Goal: Task Accomplishment & Management: Complete application form

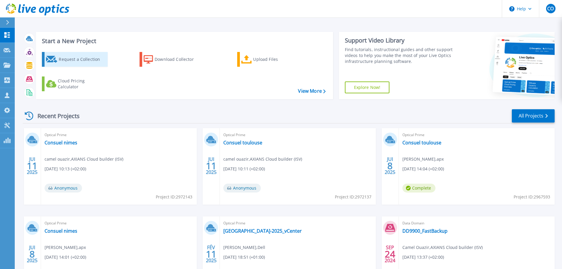
click at [89, 60] on div "Request a Collection" at bounding box center [82, 59] width 47 height 12
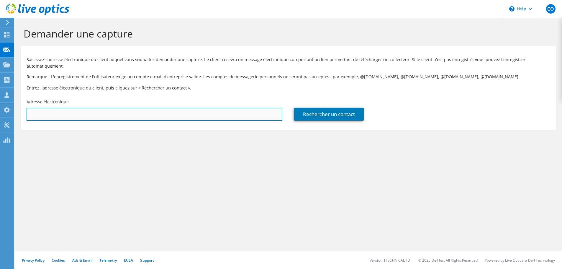
click at [208, 117] on input "text" at bounding box center [155, 114] width 256 height 13
click at [207, 115] on input "text" at bounding box center [155, 114] width 256 height 13
paste input "[PERSON_NAME][EMAIL_ADDRESS][DOMAIN_NAME][PERSON_NAME]"
type input "[PERSON_NAME][EMAIL_ADDRESS][DOMAIN_NAME][PERSON_NAME]"
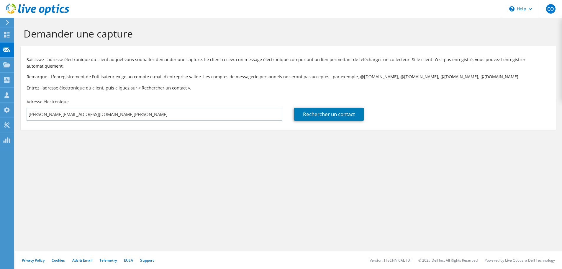
click at [387, 119] on div "Rechercher un contact" at bounding box center [422, 114] width 256 height 13
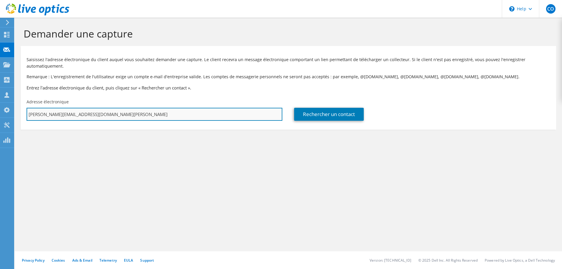
click at [132, 111] on input "[PERSON_NAME][EMAIL_ADDRESS][DOMAIN_NAME][PERSON_NAME]" at bounding box center [155, 114] width 256 height 13
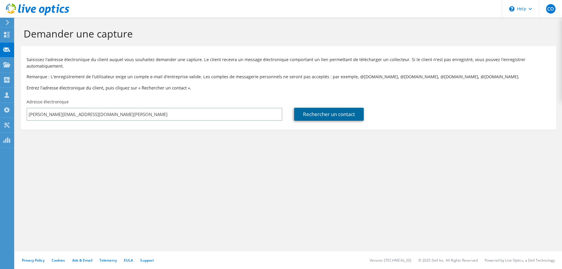
click at [334, 112] on link "Rechercher un contact" at bounding box center [329, 114] width 70 height 13
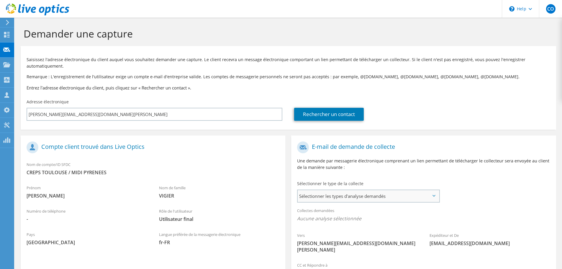
click at [396, 195] on span "Sélectionner les types d'analyse demandés" at bounding box center [368, 196] width 141 height 12
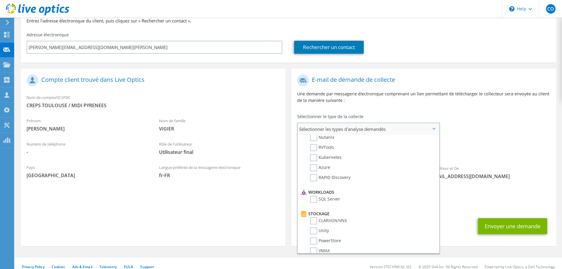
scroll to position [59, 0]
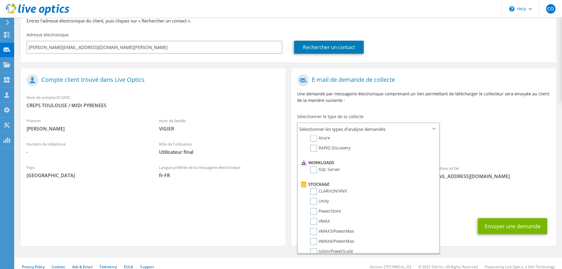
click at [498, 135] on div "Vers [PERSON_NAME][EMAIL_ADDRESS][DOMAIN_NAME][PERSON_NAME] Expéditeur et De [E…" at bounding box center [423, 131] width 265 height 120
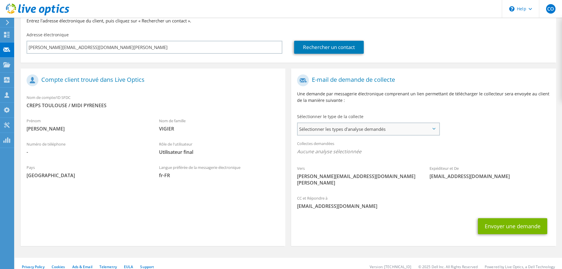
click at [373, 133] on span "Sélectionner les types d'analyse demandés" at bounding box center [368, 129] width 141 height 12
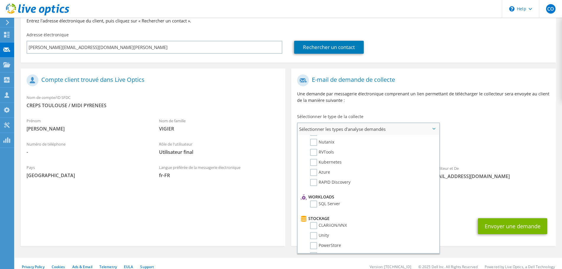
scroll to position [0, 0]
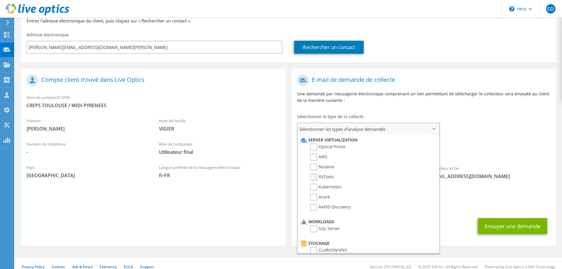
click at [314, 177] on label "RVTools" at bounding box center [322, 177] width 24 height 7
click at [0, 0] on input "RVTools" at bounding box center [0, 0] width 0 height 0
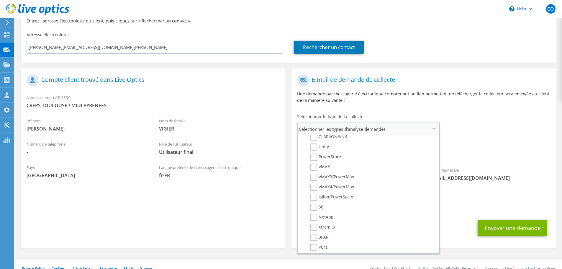
scroll to position [118, 0]
